Goal: Information Seeking & Learning: Find specific fact

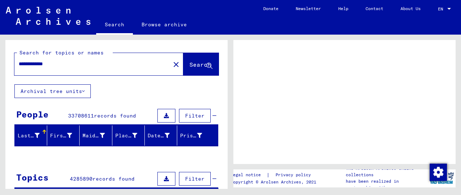
drag, startPoint x: 80, startPoint y: 63, endPoint x: 27, endPoint y: 65, distance: 53.7
click at [19, 62] on input "**********" at bounding box center [92, 64] width 147 height 8
type input "**********"
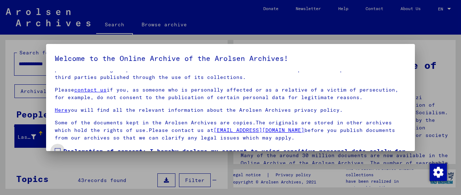
scroll to position [55, 0]
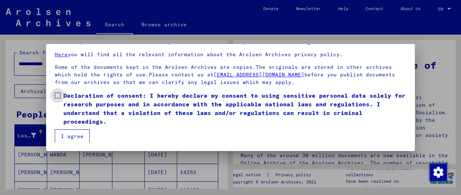
click at [88, 104] on span "Declaration of consent: I hereby declare my consent to using sensitive personal…" at bounding box center [234, 108] width 343 height 35
click at [74, 140] on button "I agree" at bounding box center [72, 136] width 35 height 14
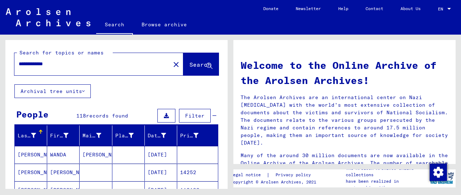
drag, startPoint x: 71, startPoint y: 67, endPoint x: -15, endPoint y: 63, distance: 85.8
click at [19, 63] on input "**********" at bounding box center [90, 64] width 143 height 8
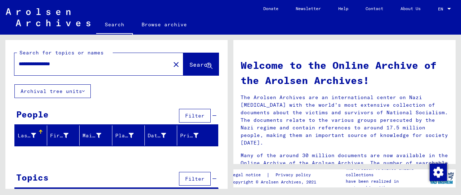
click at [53, 66] on input "**********" at bounding box center [90, 64] width 143 height 8
type input "**********"
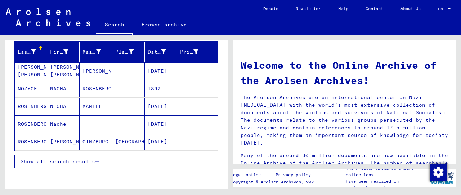
scroll to position [75, 0]
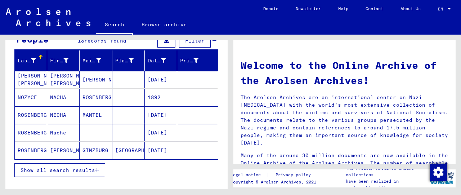
click at [85, 171] on span "Show all search results" at bounding box center [58, 170] width 75 height 6
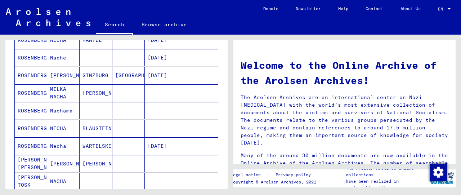
click at [127, 94] on mat-cell at bounding box center [128, 92] width 32 height 17
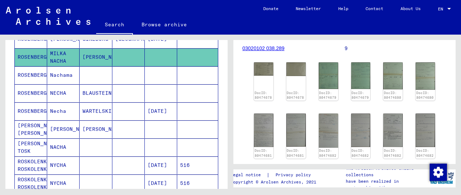
scroll to position [112, 0]
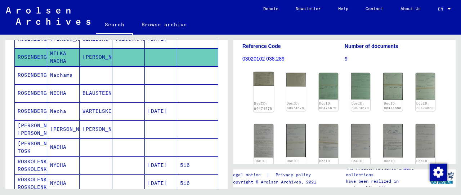
click at [263, 75] on img at bounding box center [264, 79] width 21 height 14
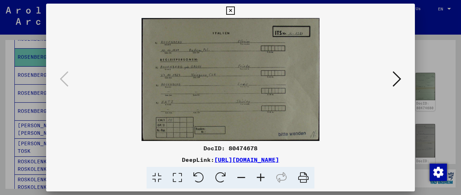
click at [234, 11] on icon at bounding box center [230, 10] width 8 height 9
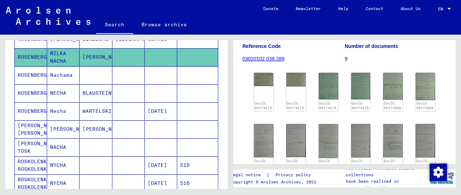
click at [90, 74] on mat-cell at bounding box center [96, 75] width 32 height 18
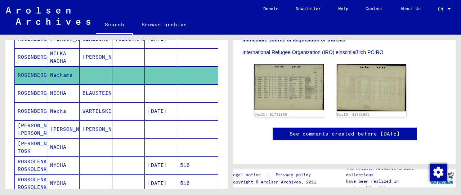
scroll to position [187, 0]
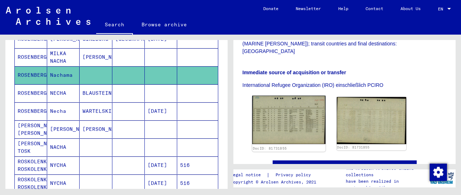
click at [294, 96] on img at bounding box center [288, 120] width 73 height 48
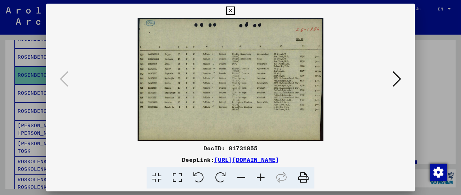
click at [264, 180] on icon at bounding box center [260, 178] width 19 height 22
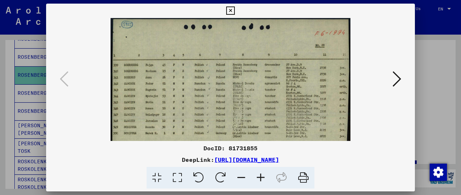
click at [264, 180] on icon at bounding box center [260, 178] width 19 height 22
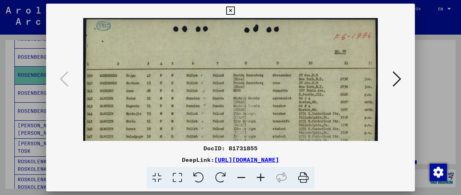
click at [264, 180] on icon at bounding box center [260, 178] width 19 height 22
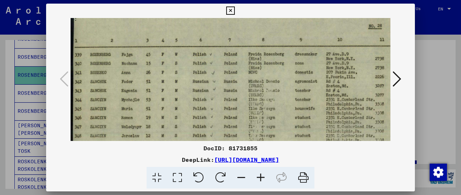
scroll to position [32, 0]
drag, startPoint x: 172, startPoint y: 101, endPoint x: 181, endPoint y: 69, distance: 32.9
click at [181, 69] on img at bounding box center [245, 101] width 349 height 231
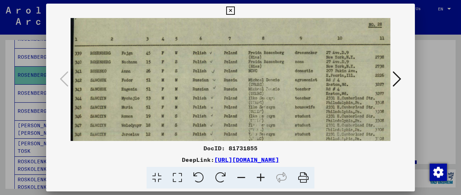
drag, startPoint x: 127, startPoint y: 105, endPoint x: 134, endPoint y: 104, distance: 7.2
click at [134, 104] on img at bounding box center [245, 100] width 349 height 231
click at [234, 10] on icon at bounding box center [230, 10] width 8 height 9
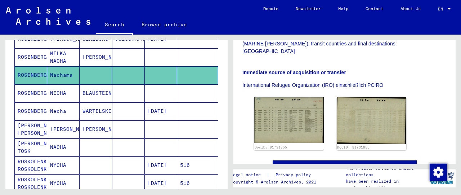
click at [68, 93] on mat-cell "NECHA" at bounding box center [63, 93] width 32 height 18
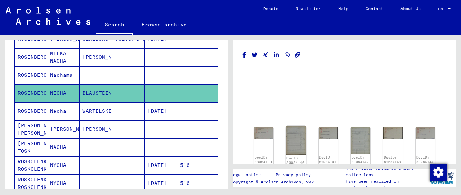
click at [286, 140] on img at bounding box center [296, 140] width 21 height 29
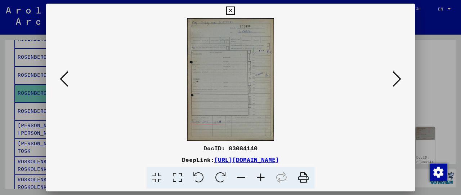
click at [52, 85] on div at bounding box center [230, 79] width 369 height 123
click at [49, 80] on div at bounding box center [230, 79] width 369 height 123
click at [65, 83] on icon at bounding box center [64, 78] width 9 height 17
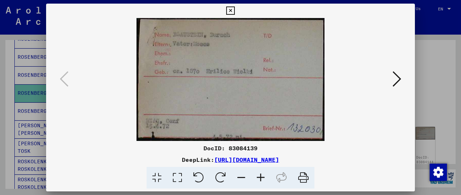
click at [234, 13] on icon at bounding box center [230, 10] width 8 height 9
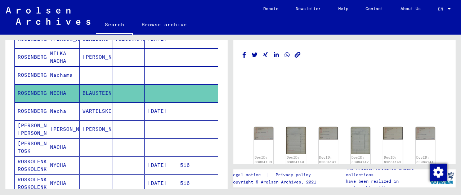
scroll to position [225, 0]
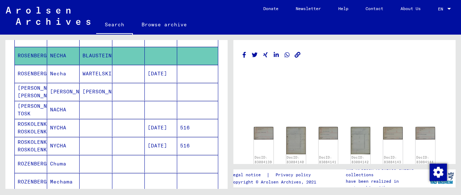
click at [158, 91] on mat-cell at bounding box center [161, 92] width 32 height 18
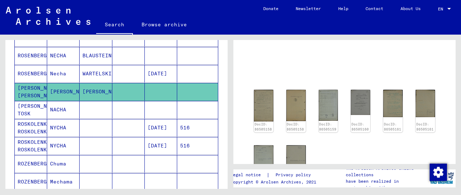
scroll to position [37, 0]
click at [258, 102] on img at bounding box center [264, 104] width 21 height 33
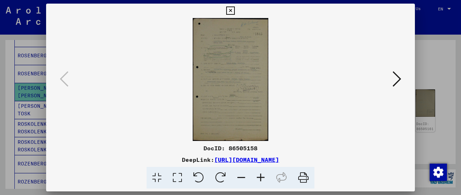
click at [397, 83] on icon at bounding box center [397, 78] width 9 height 17
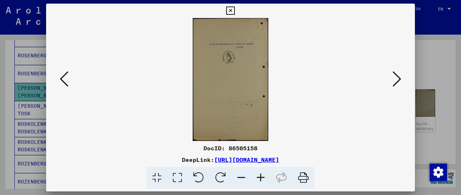
click at [398, 82] on icon at bounding box center [397, 78] width 9 height 17
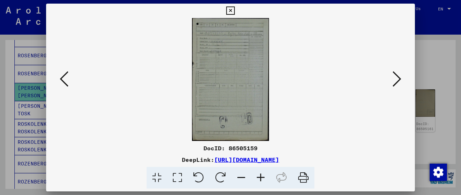
click at [398, 82] on icon at bounding box center [397, 78] width 9 height 17
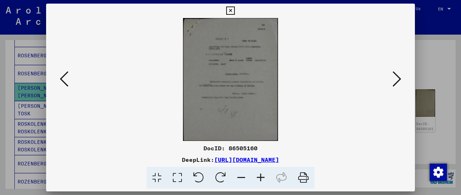
click at [234, 7] on icon at bounding box center [230, 10] width 8 height 9
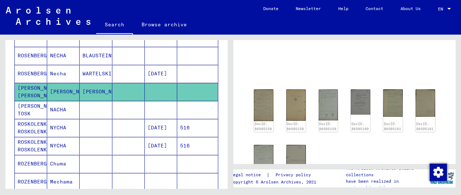
scroll to position [263, 0]
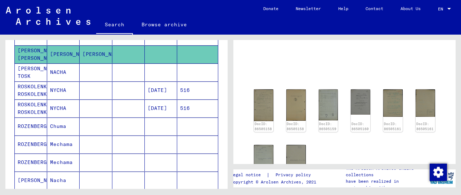
click at [126, 76] on mat-cell at bounding box center [128, 72] width 32 height 18
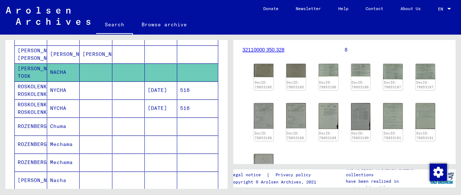
scroll to position [150, 0]
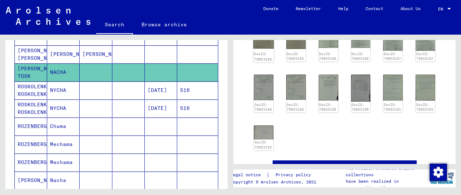
click at [268, 48] on div "DocID: 79853185" at bounding box center [264, 49] width 21 height 28
click at [269, 43] on img at bounding box center [264, 42] width 21 height 14
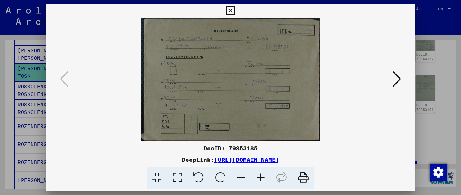
click at [261, 178] on icon at bounding box center [260, 178] width 19 height 22
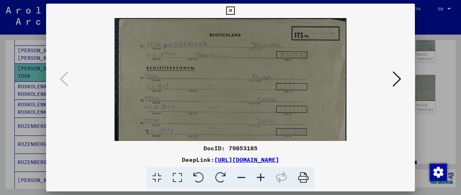
click at [261, 178] on icon at bounding box center [260, 178] width 19 height 22
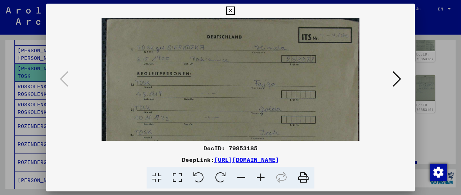
click at [234, 14] on icon at bounding box center [230, 10] width 8 height 9
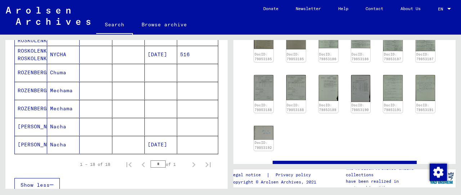
scroll to position [300, 0]
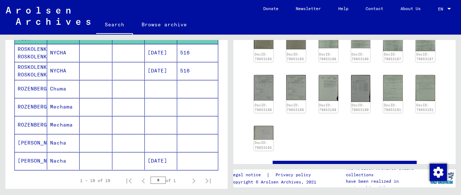
click at [108, 87] on mat-cell at bounding box center [96, 89] width 32 height 18
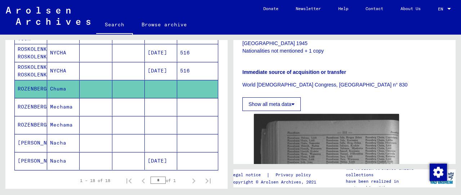
scroll to position [187, 0]
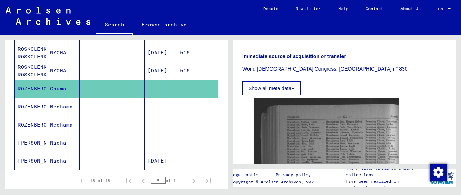
click at [113, 104] on mat-cell at bounding box center [128, 107] width 32 height 18
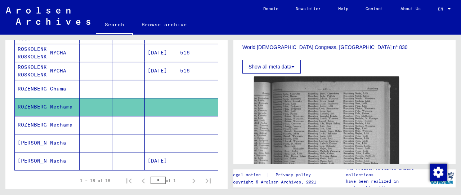
scroll to position [262, 0]
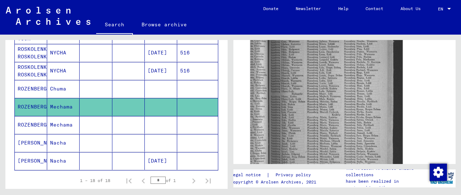
click at [353, 82] on img at bounding box center [326, 120] width 152 height 205
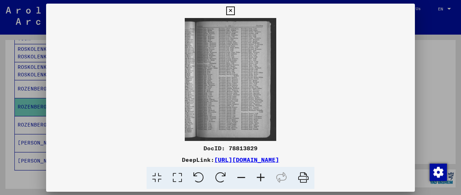
scroll to position [262, 0]
click at [256, 184] on icon at bounding box center [260, 178] width 19 height 22
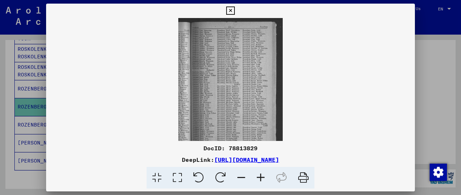
click at [258, 182] on icon at bounding box center [260, 178] width 19 height 22
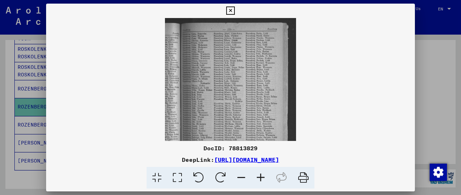
click at [258, 182] on icon at bounding box center [260, 178] width 19 height 22
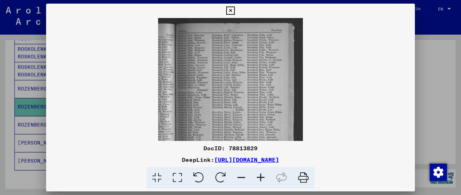
click at [258, 182] on icon at bounding box center [260, 178] width 19 height 22
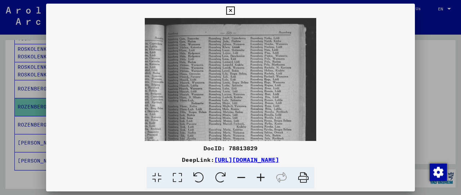
click at [258, 182] on icon at bounding box center [260, 178] width 19 height 22
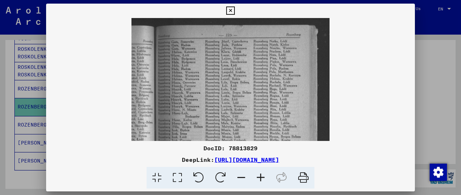
click at [258, 182] on icon at bounding box center [260, 178] width 19 height 22
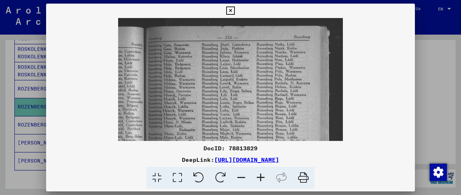
click at [258, 182] on icon at bounding box center [260, 178] width 19 height 22
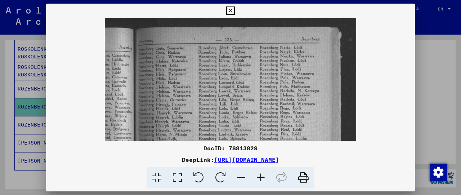
click at [258, 182] on icon at bounding box center [260, 178] width 19 height 22
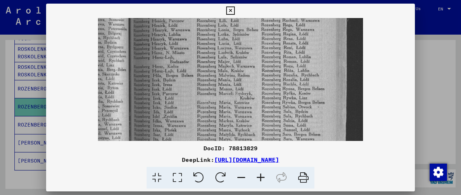
drag, startPoint x: 212, startPoint y: 97, endPoint x: 214, endPoint y: 8, distance: 89.7
click at [214, 8] on div "DocID: 78813829 DeepLink: [URL][DOMAIN_NAME]" at bounding box center [230, 96] width 369 height 185
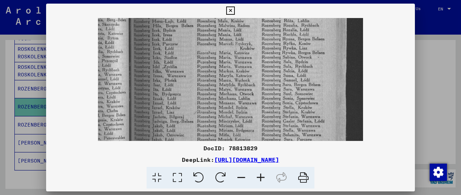
drag, startPoint x: 201, startPoint y: 102, endPoint x: 201, endPoint y: 40, distance: 62.0
click at [201, 40] on img at bounding box center [230, 58] width 265 height 357
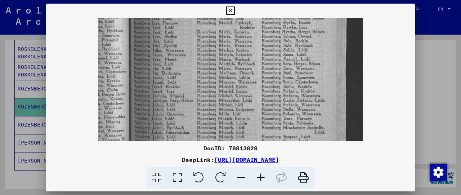
click at [234, 11] on icon at bounding box center [230, 10] width 8 height 9
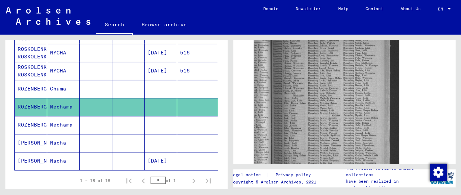
click at [77, 128] on mat-cell "Mechama" at bounding box center [63, 125] width 32 height 18
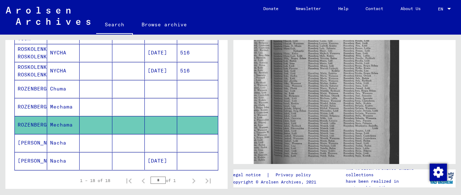
scroll to position [337, 0]
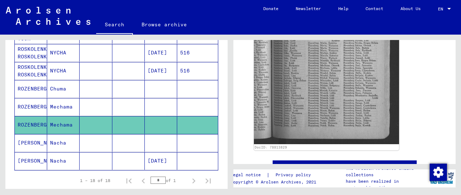
click at [81, 145] on mat-cell at bounding box center [96, 143] width 32 height 18
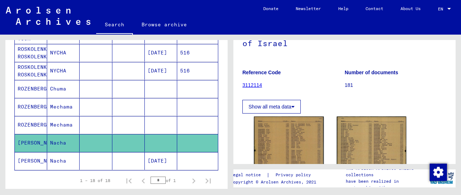
scroll to position [75, 0]
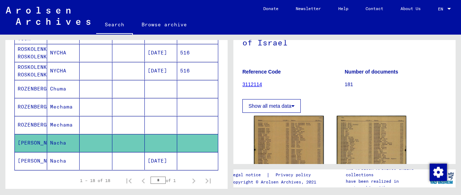
click at [119, 159] on mat-cell at bounding box center [128, 161] width 32 height 18
